Goal: Task Accomplishment & Management: Complete application form

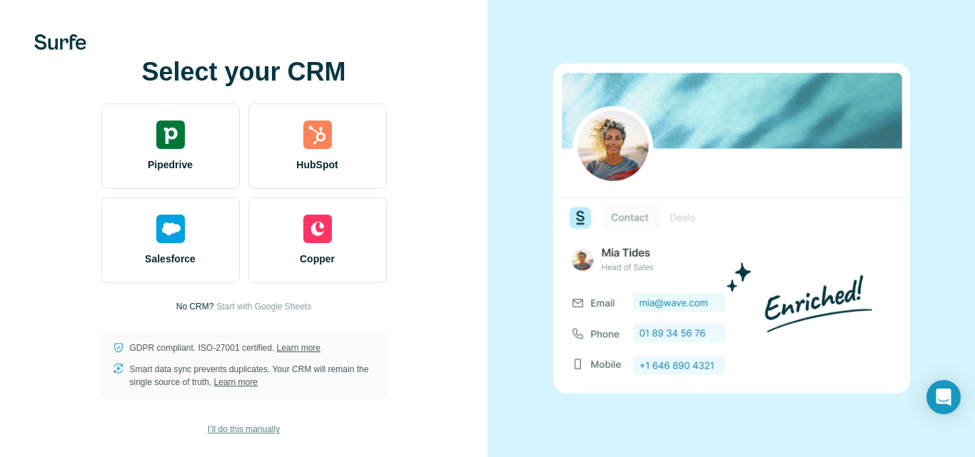
click at [239, 428] on span "I’ll do this manually" at bounding box center [244, 429] width 72 height 13
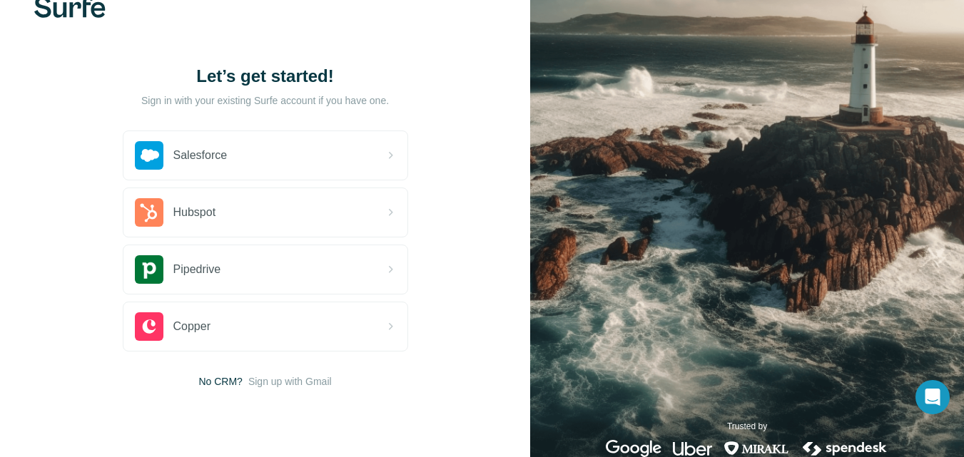
scroll to position [72, 0]
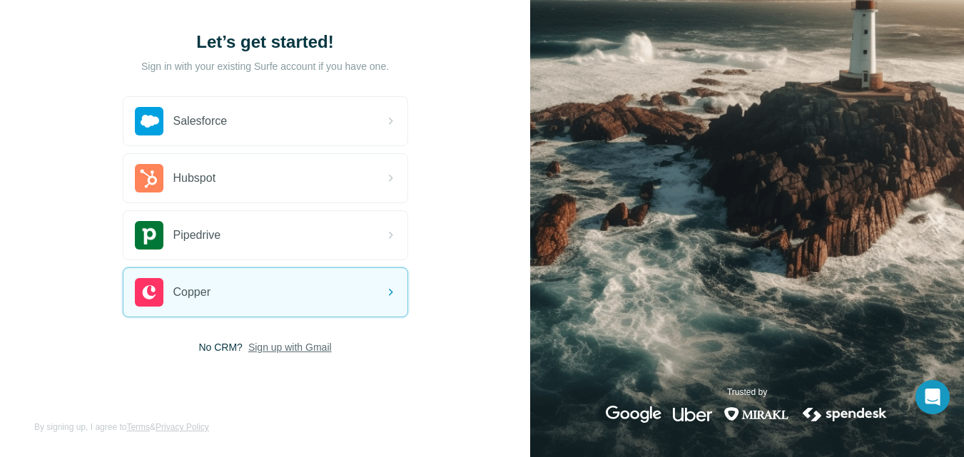
click at [295, 348] on span "Sign up with Gmail" at bounding box center [289, 347] width 83 height 14
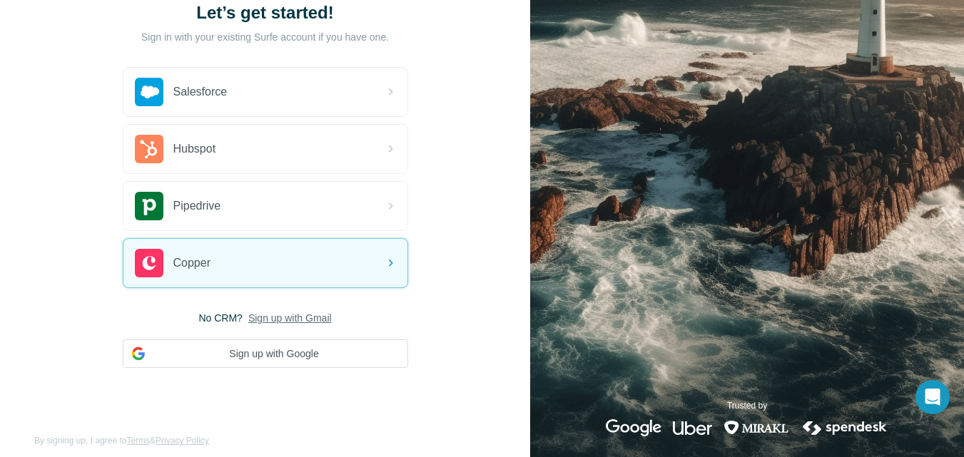
scroll to position [115, 0]
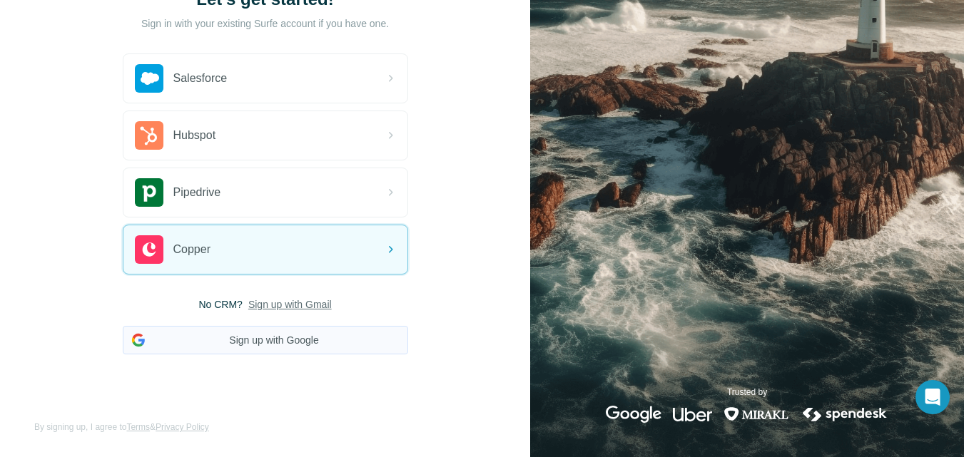
click at [296, 346] on button "Sign up with Google" at bounding box center [265, 340] width 285 height 29
